Goal: Information Seeking & Learning: Check status

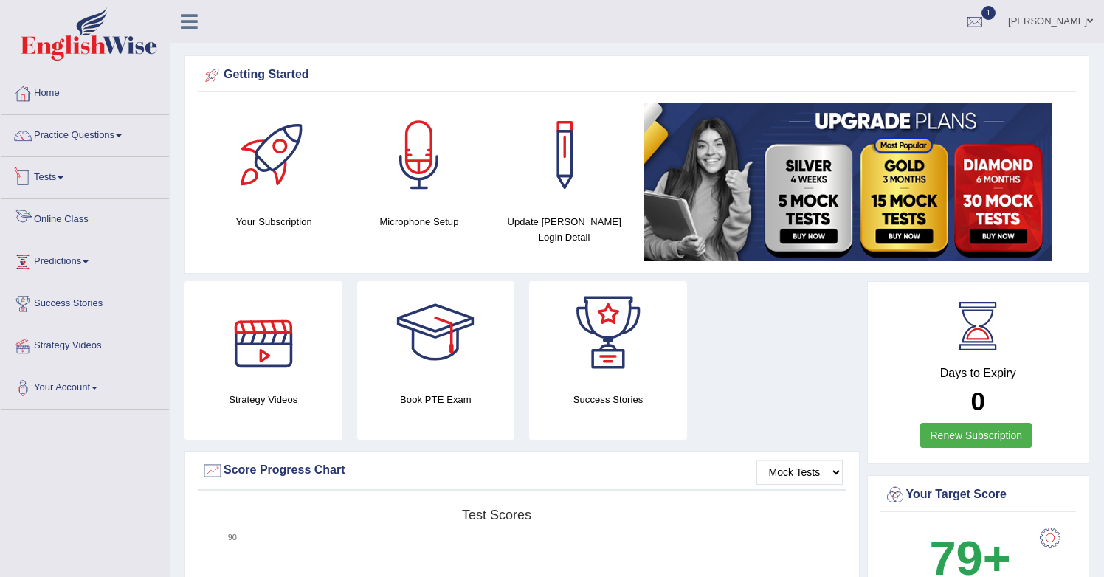
click at [38, 172] on link "Tests" at bounding box center [85, 175] width 168 height 37
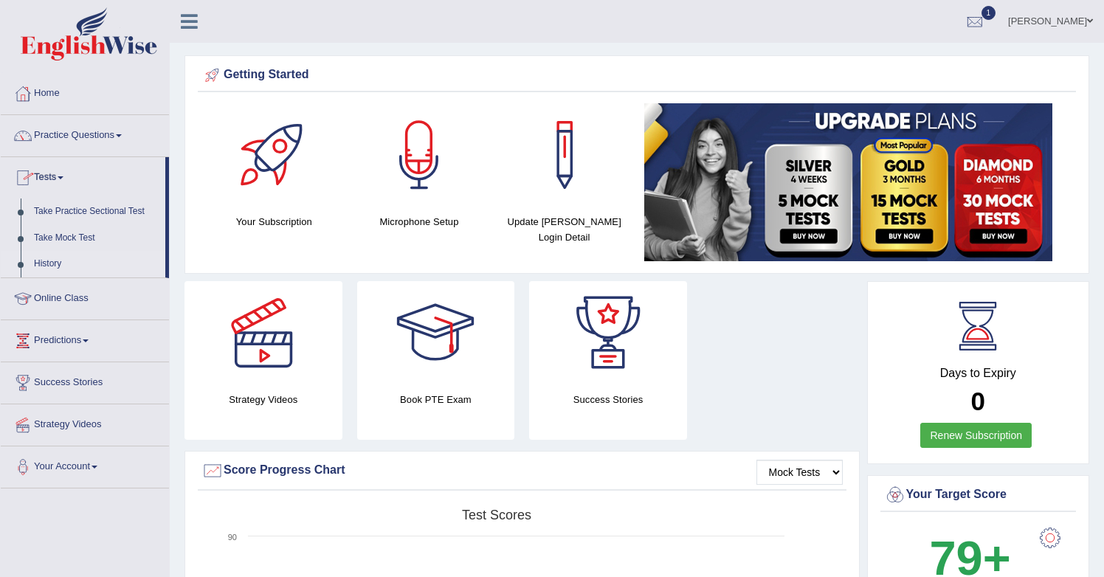
click at [75, 264] on link "History" at bounding box center [96, 264] width 138 height 27
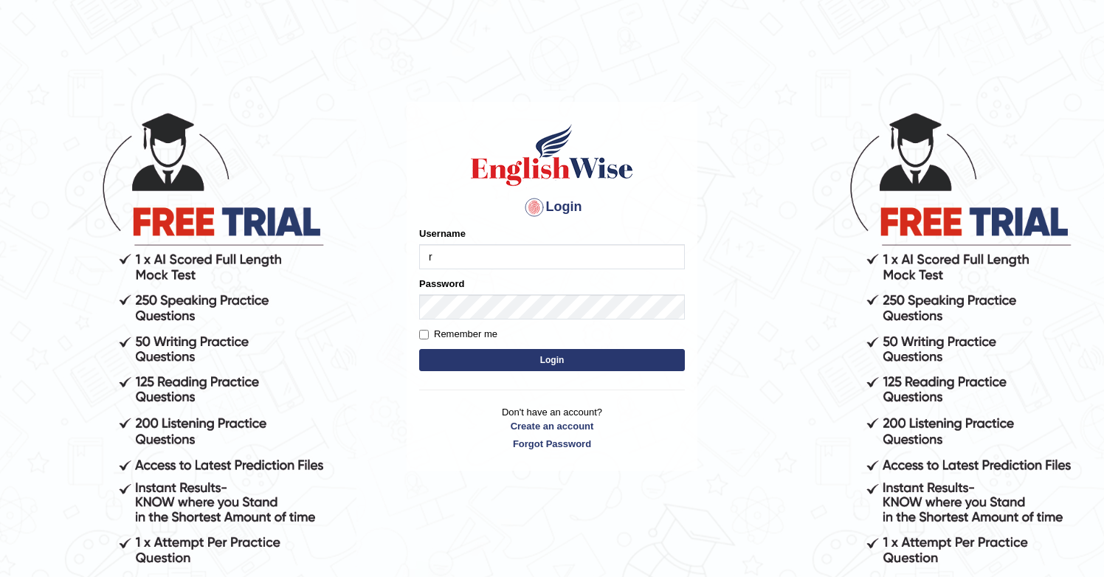
type input "ritesh2052"
click at [551, 361] on button "Login" at bounding box center [552, 360] width 266 height 22
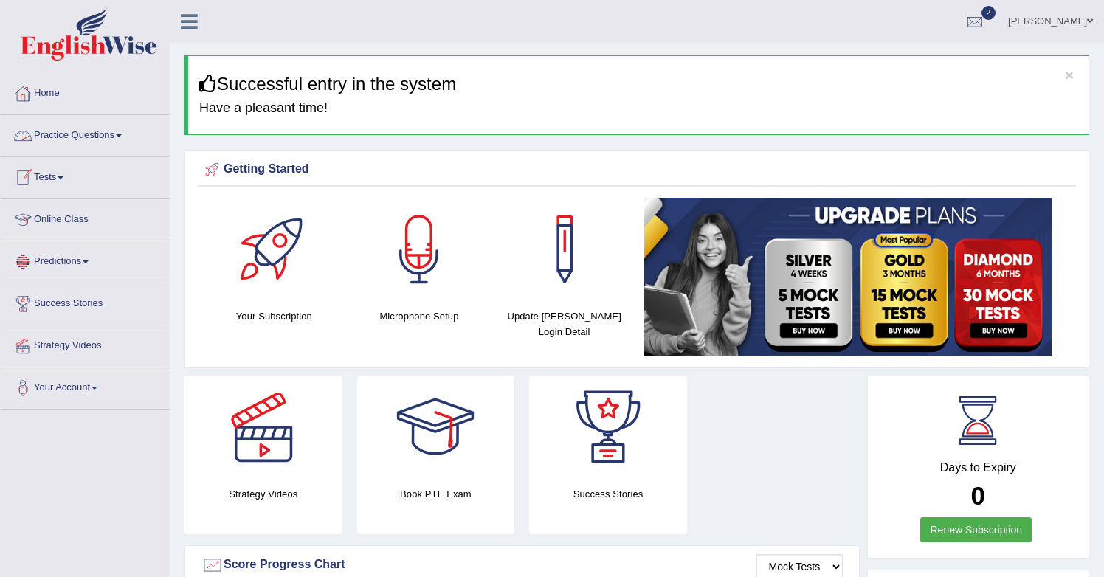
click at [59, 170] on link "Tests" at bounding box center [85, 175] width 168 height 37
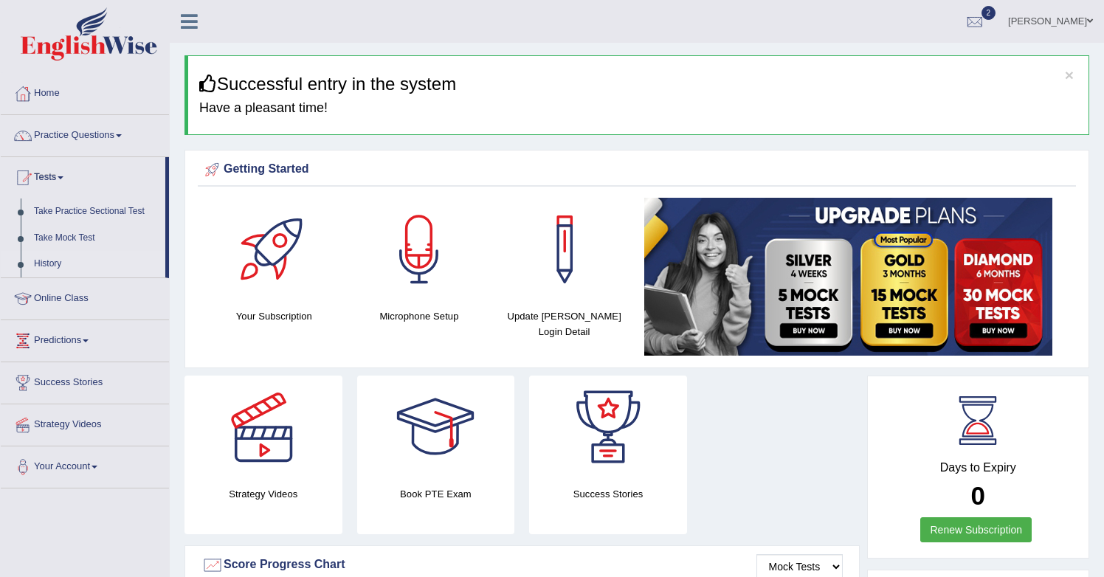
click at [58, 263] on link "History" at bounding box center [96, 264] width 138 height 27
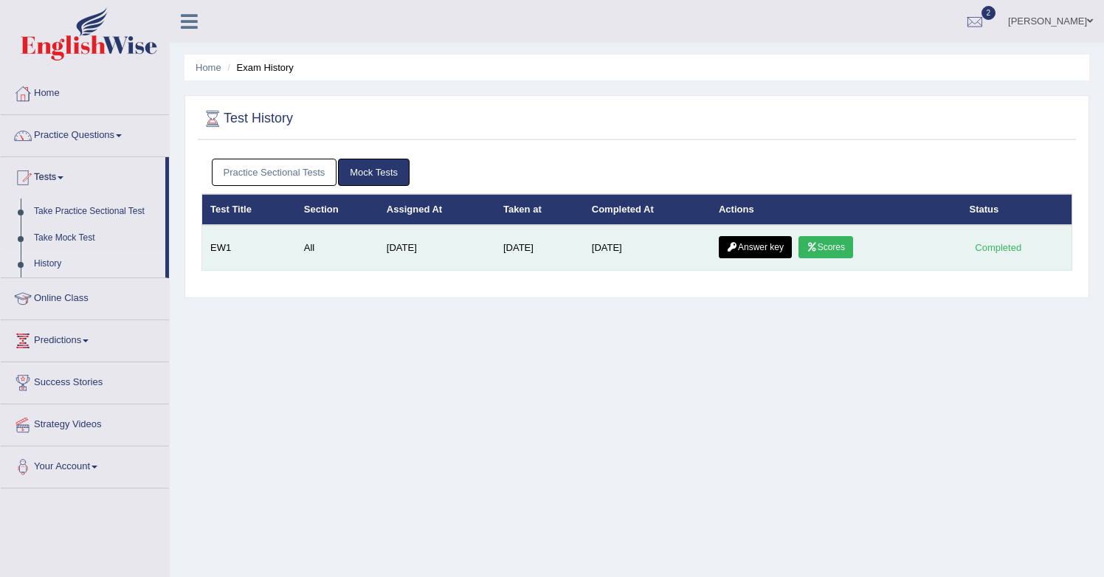
click at [838, 246] on link "Scores" at bounding box center [826, 247] width 55 height 22
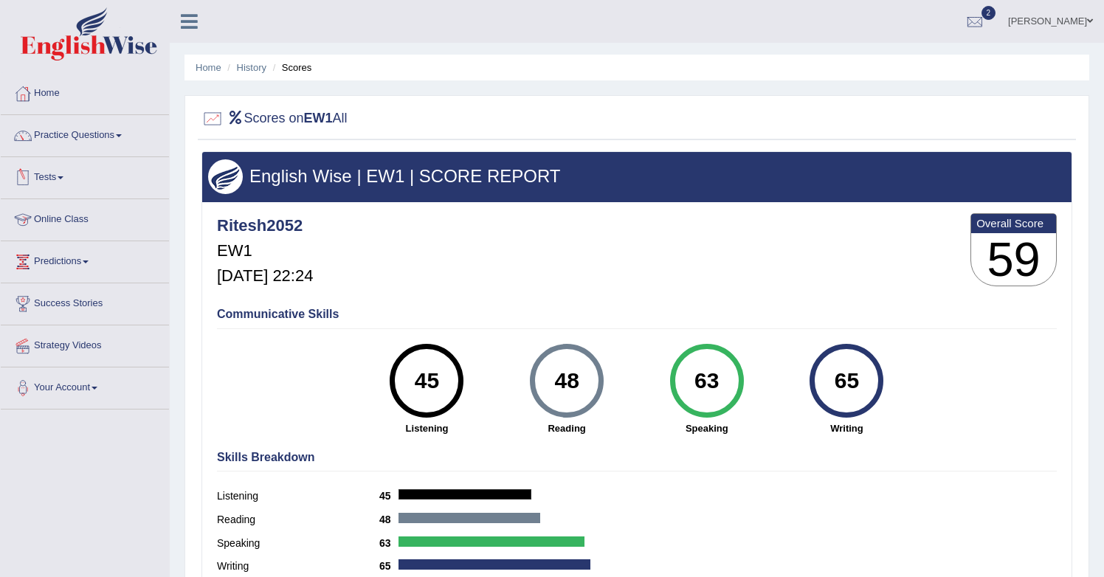
click at [63, 177] on span at bounding box center [61, 177] width 6 height 3
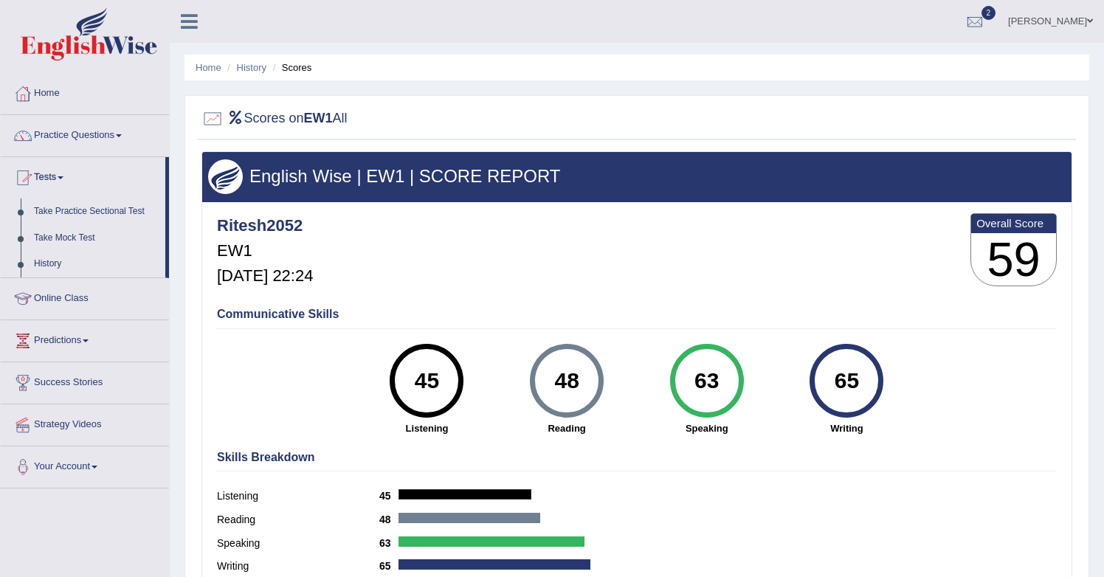
click at [73, 178] on link "Tests" at bounding box center [83, 175] width 165 height 37
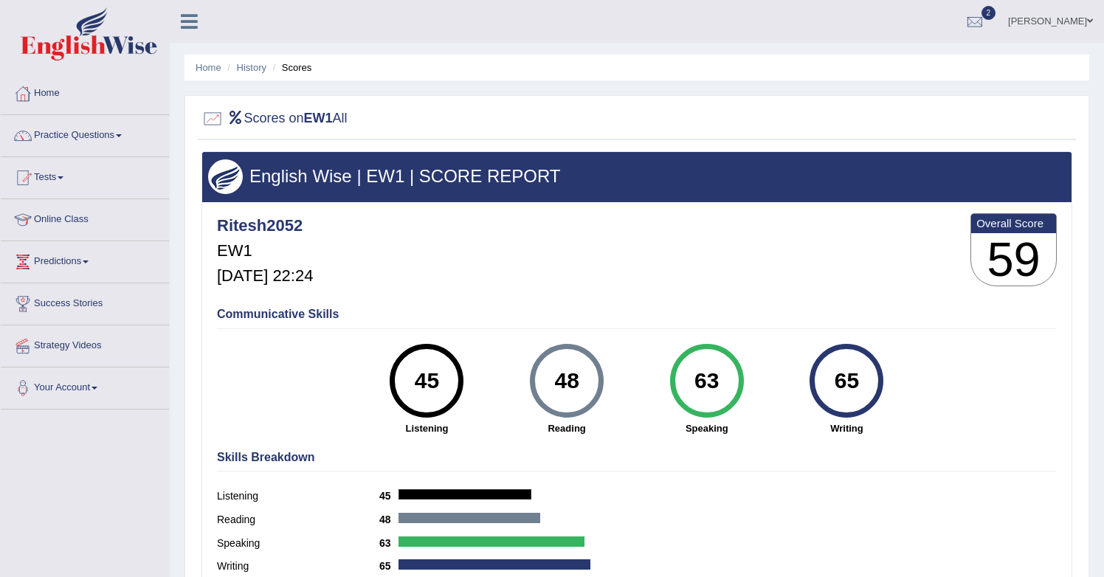
click at [73, 178] on link "Tests" at bounding box center [85, 175] width 168 height 37
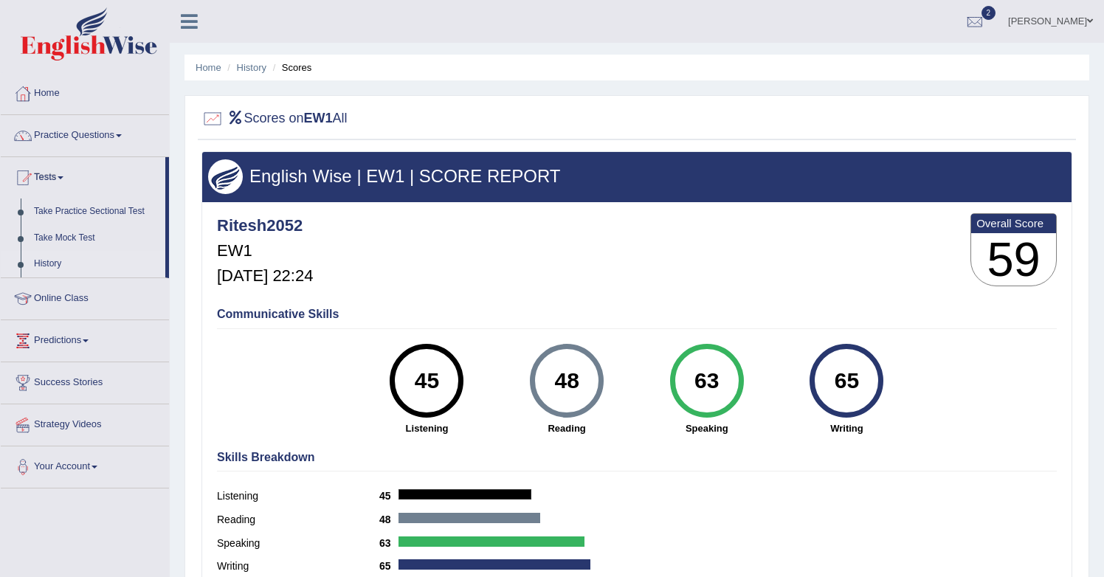
click at [68, 259] on link "History" at bounding box center [96, 264] width 138 height 27
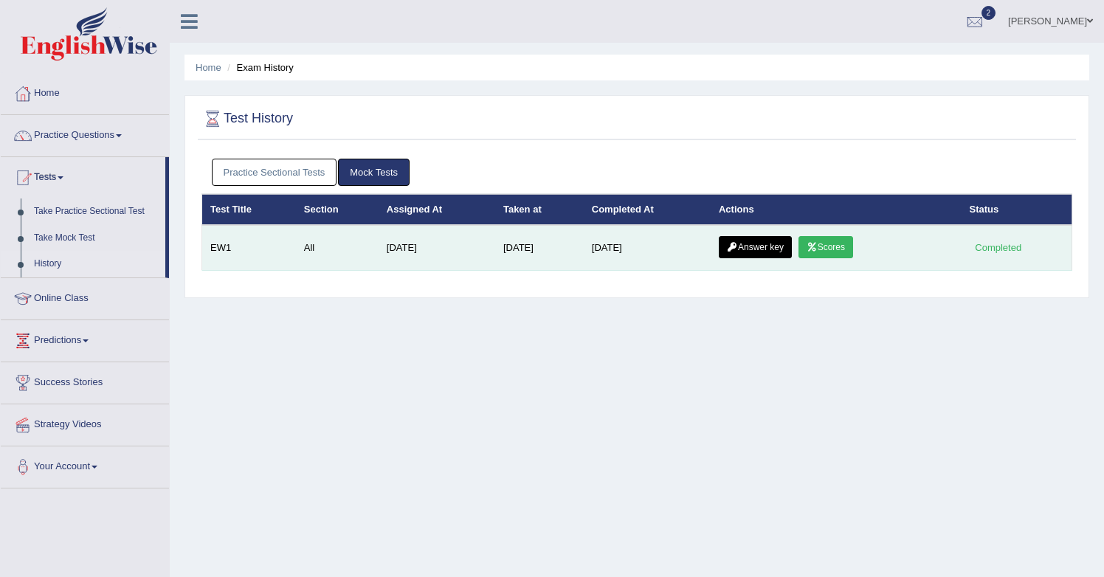
click at [764, 254] on link "Answer key" at bounding box center [755, 247] width 73 height 22
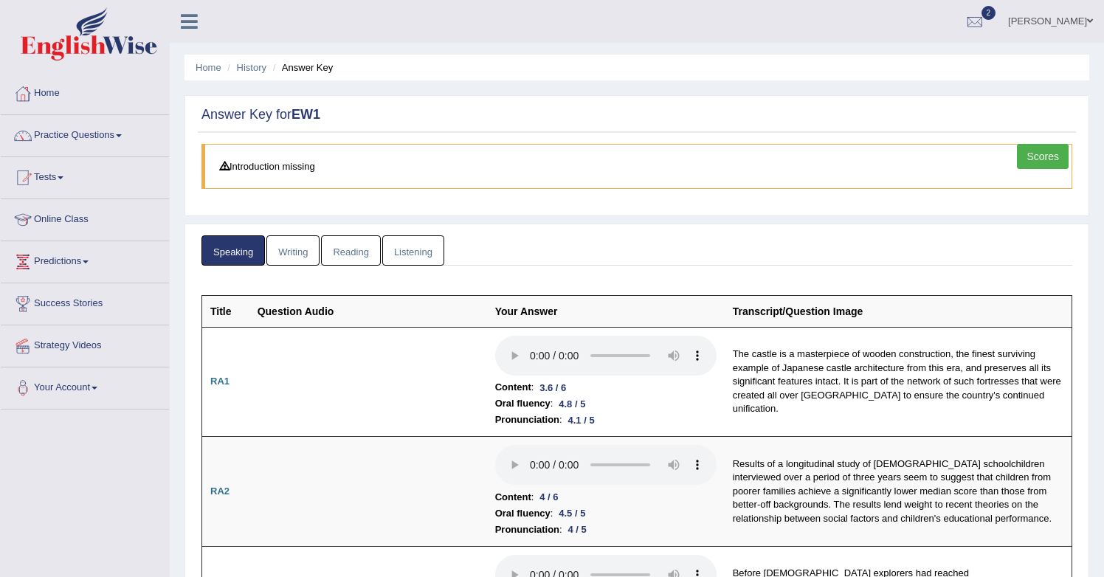
click at [289, 244] on link "Writing" at bounding box center [292, 250] width 53 height 30
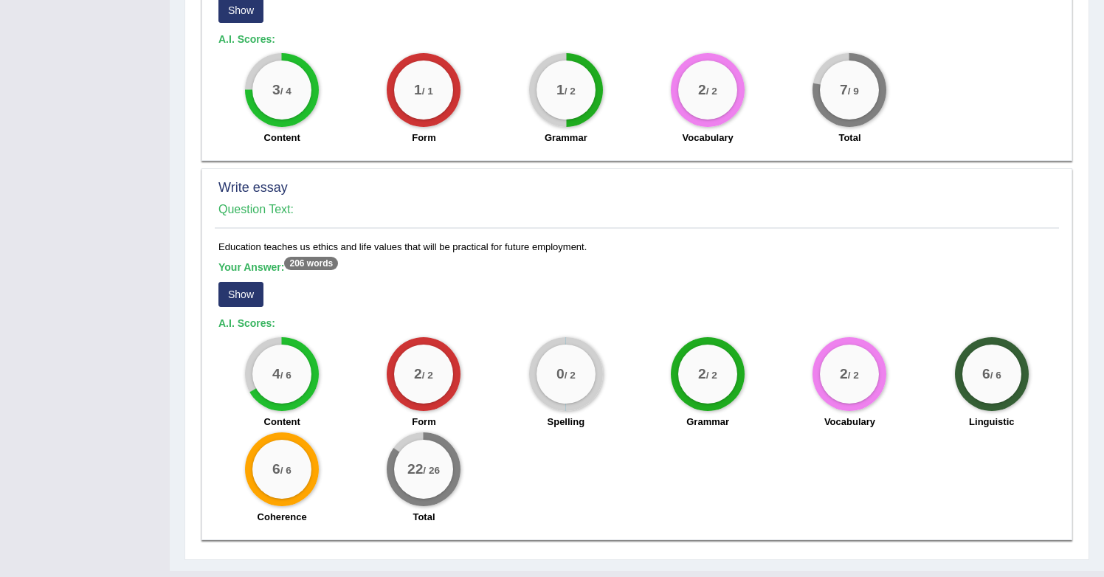
scroll to position [1101, 0]
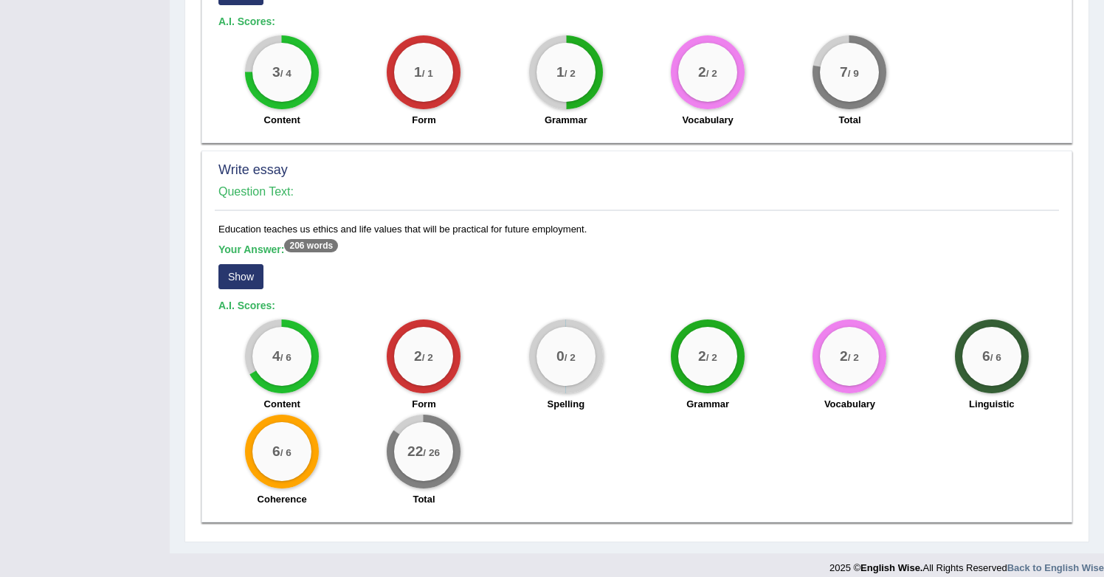
click at [255, 264] on button "Show" at bounding box center [240, 276] width 45 height 25
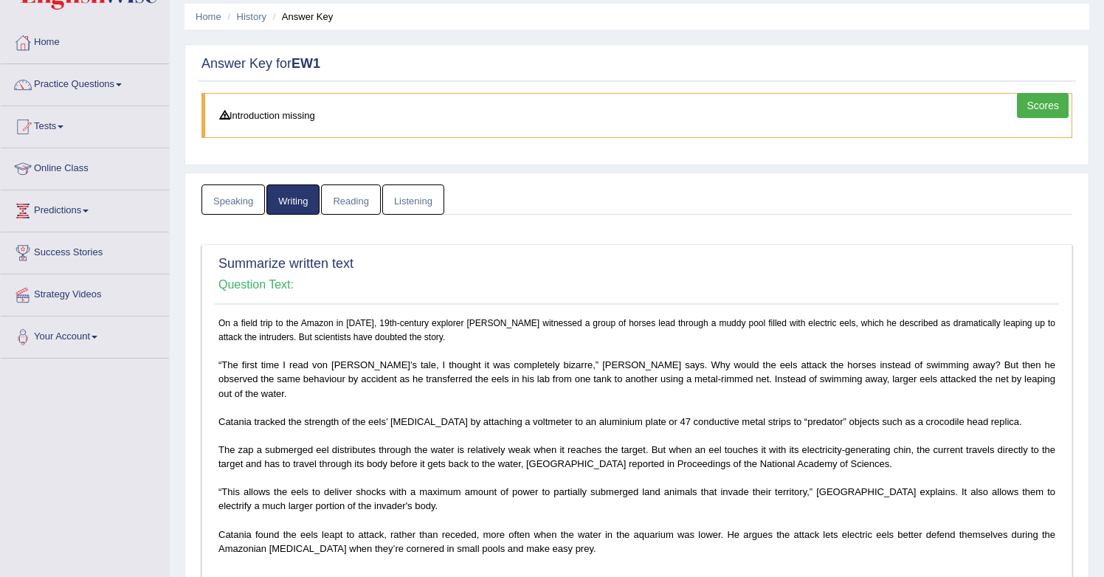
scroll to position [59, 0]
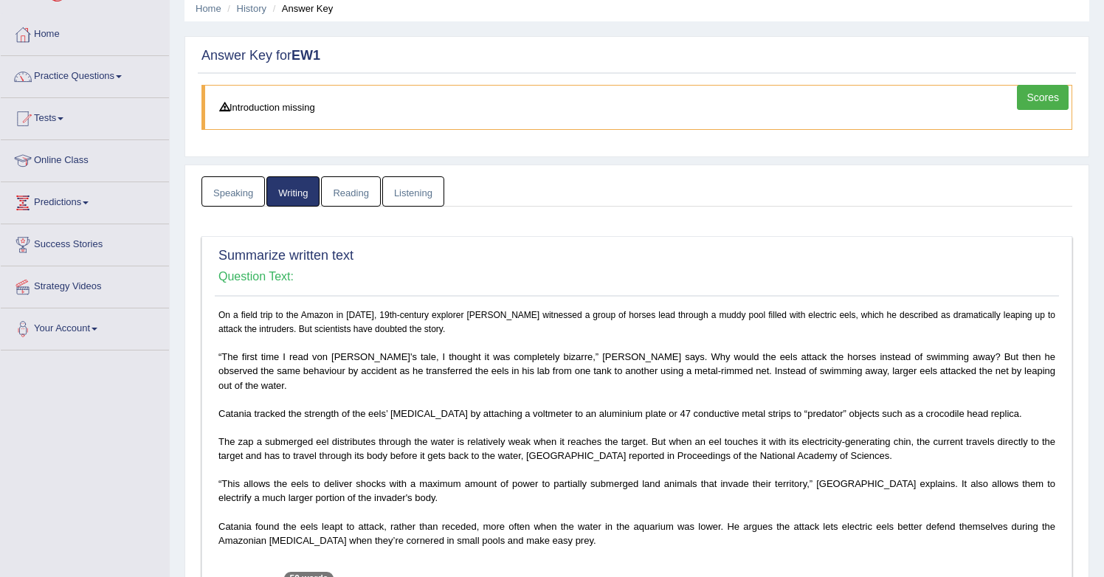
click at [345, 198] on link "Reading" at bounding box center [350, 191] width 59 height 30
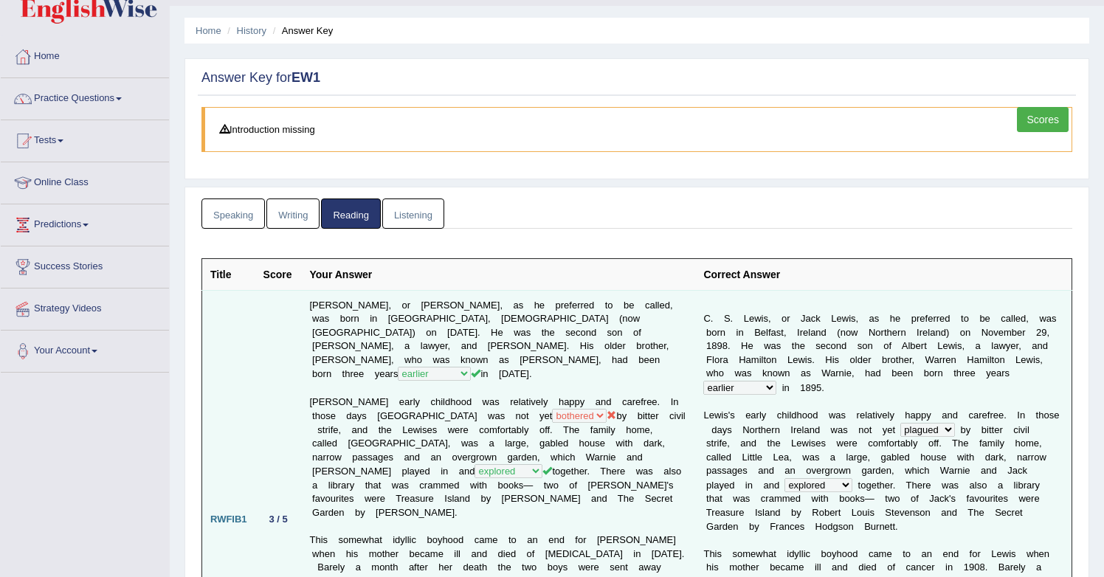
scroll to position [0, 0]
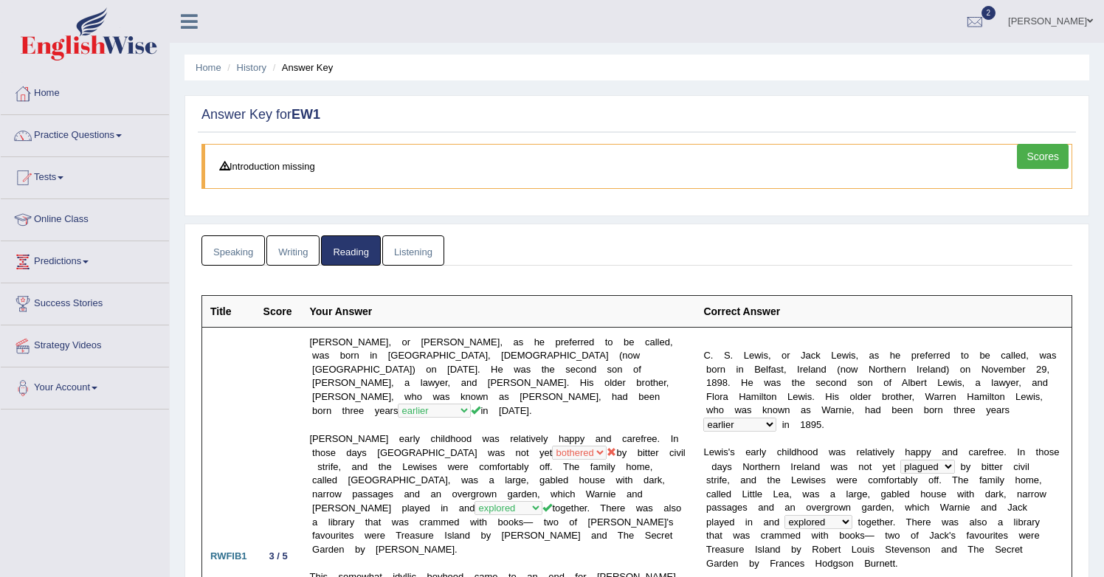
click at [418, 246] on link "Listening" at bounding box center [413, 250] width 62 height 30
